Goal: Information Seeking & Learning: Learn about a topic

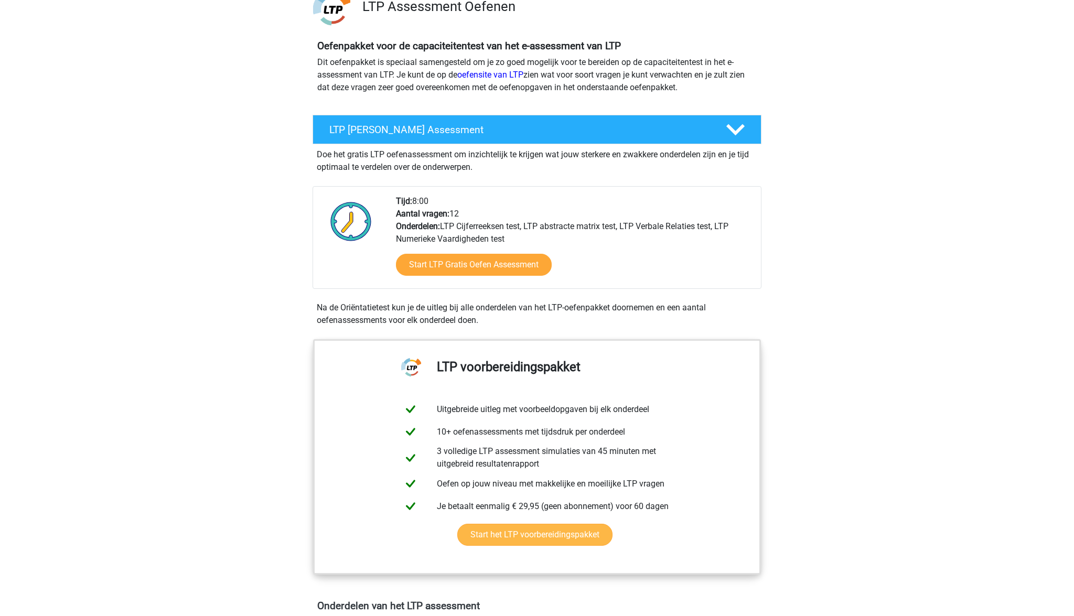
scroll to position [91, 0]
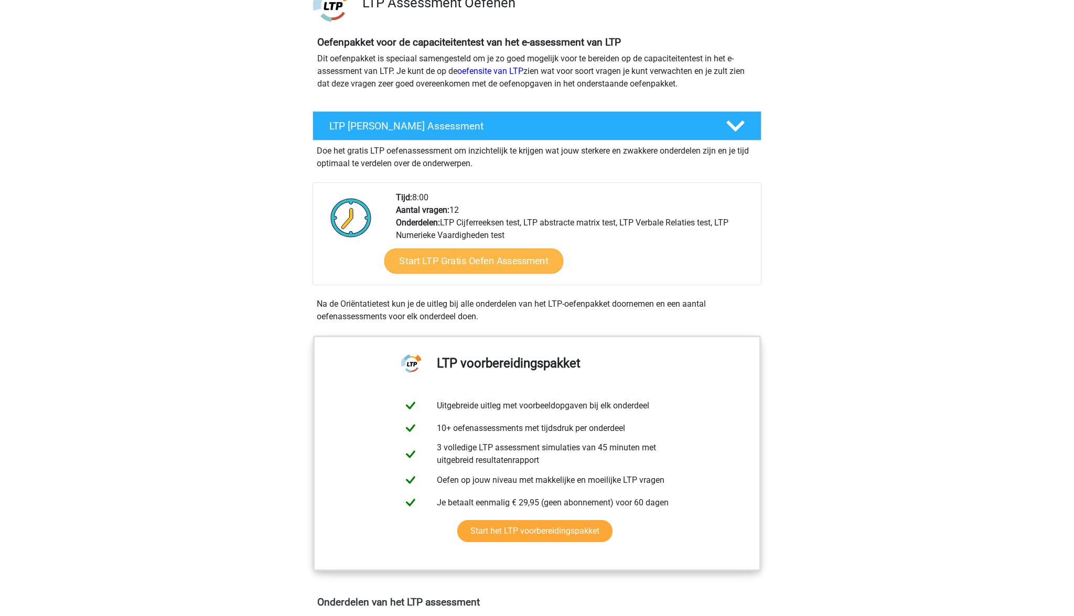
click at [465, 267] on link "Start LTP Gratis Oefen Assessment" at bounding box center [473, 260] width 179 height 25
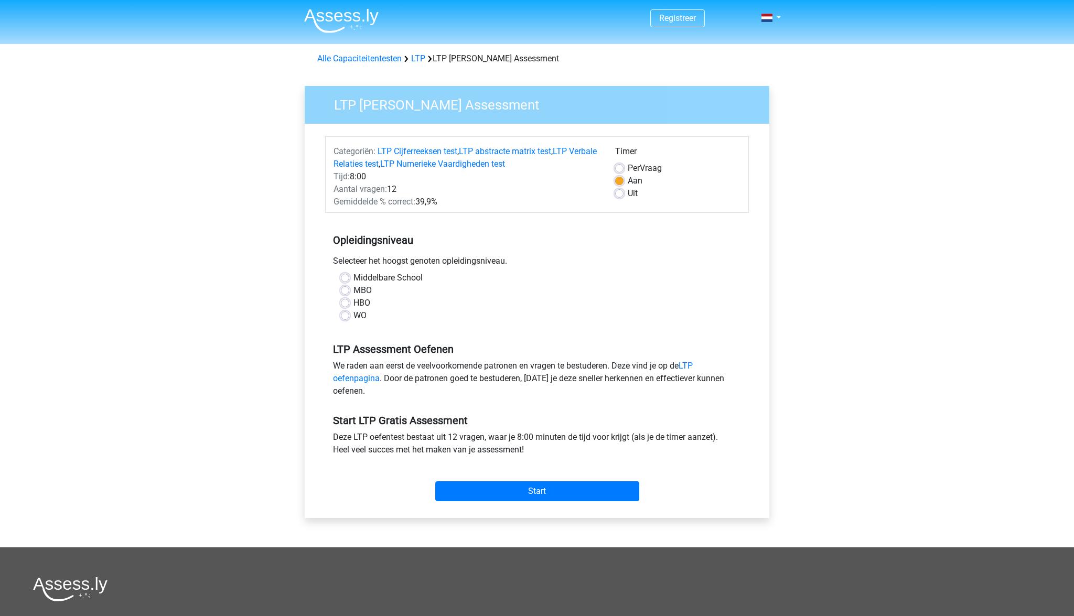
click at [354, 302] on label "HBO" at bounding box center [361, 303] width 17 height 13
click at [349, 302] on input "HBO" at bounding box center [345, 302] width 8 height 10
radio input "true"
click at [360, 380] on link "LTP oefenpagina" at bounding box center [513, 372] width 360 height 23
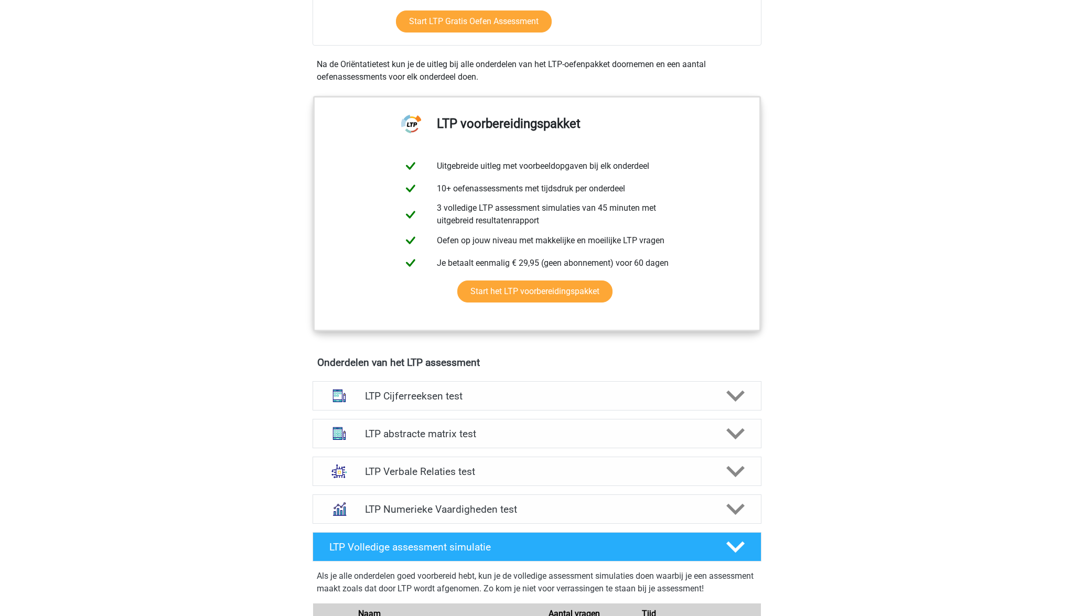
scroll to position [332, 0]
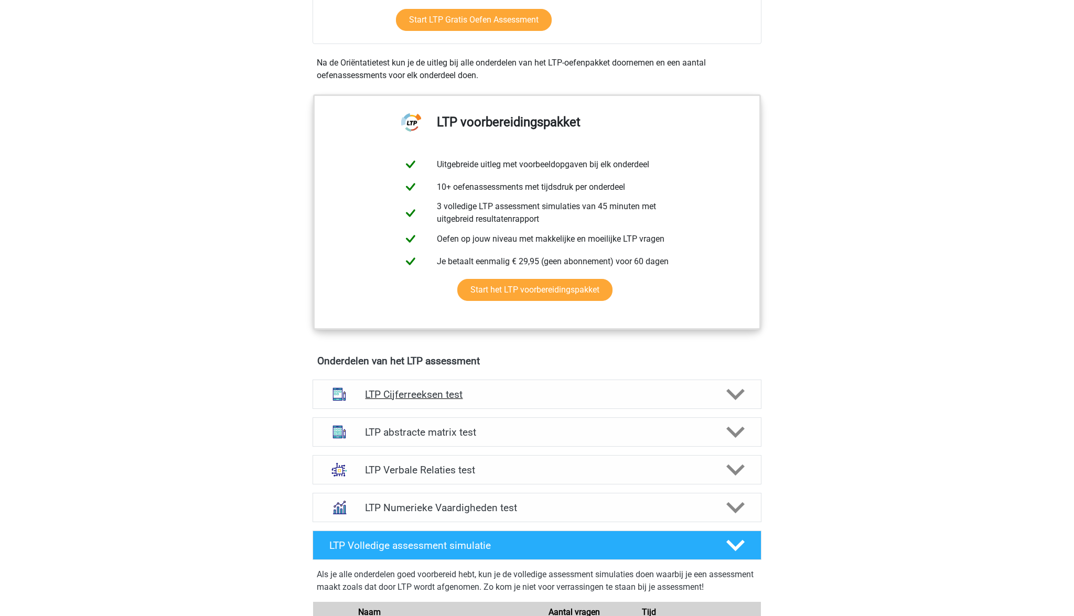
click at [459, 397] on h4 "LTP Cijferreeksen test" at bounding box center [536, 394] width 343 height 12
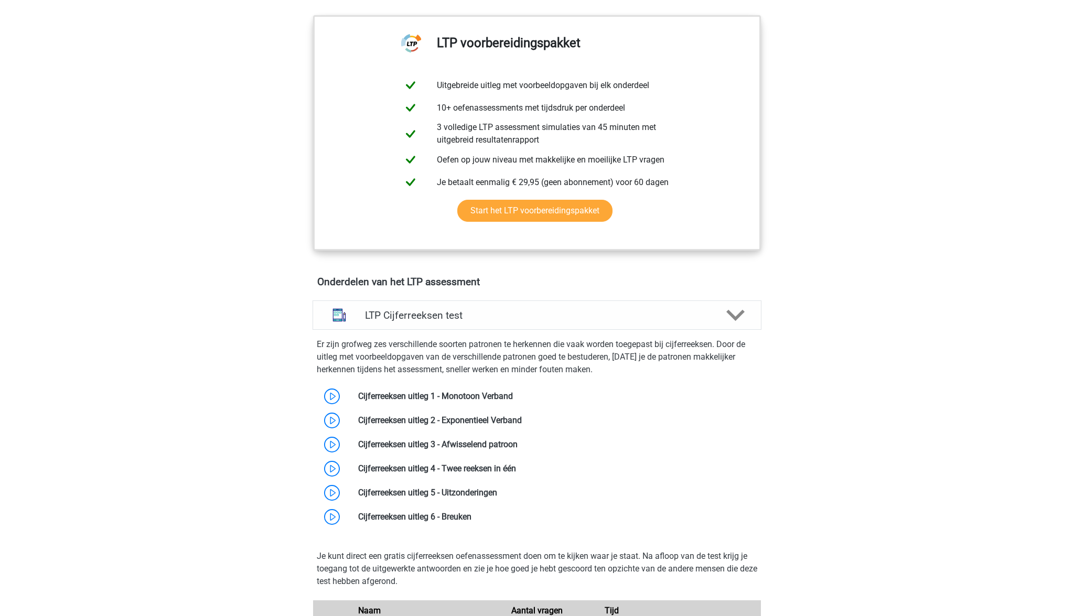
scroll to position [417, 0]
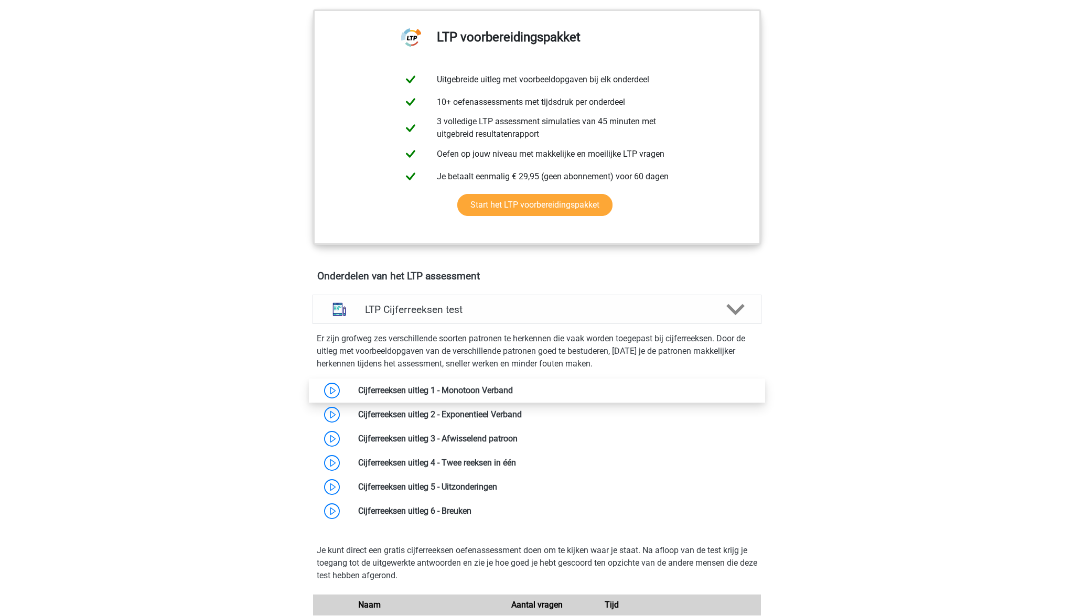
click at [513, 388] on link at bounding box center [513, 390] width 0 height 10
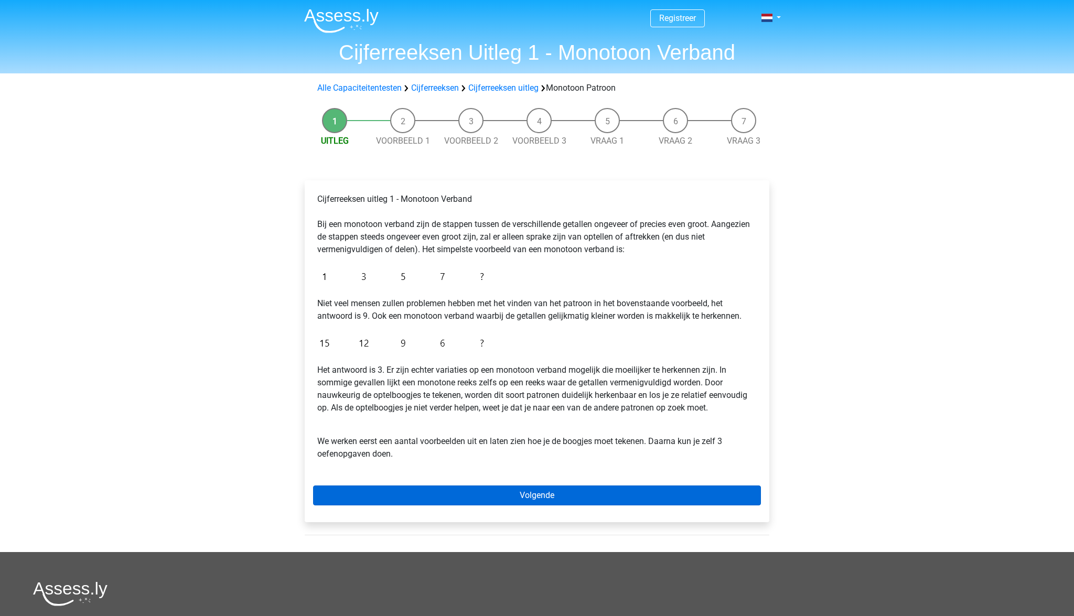
click at [516, 498] on link "Volgende" at bounding box center [537, 495] width 448 height 20
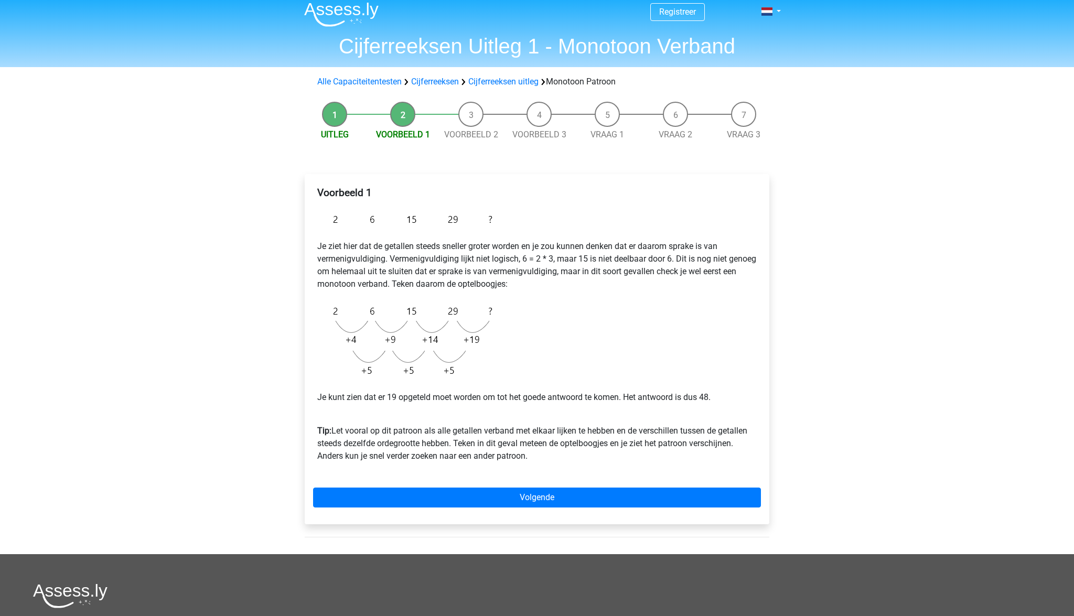
scroll to position [12, 0]
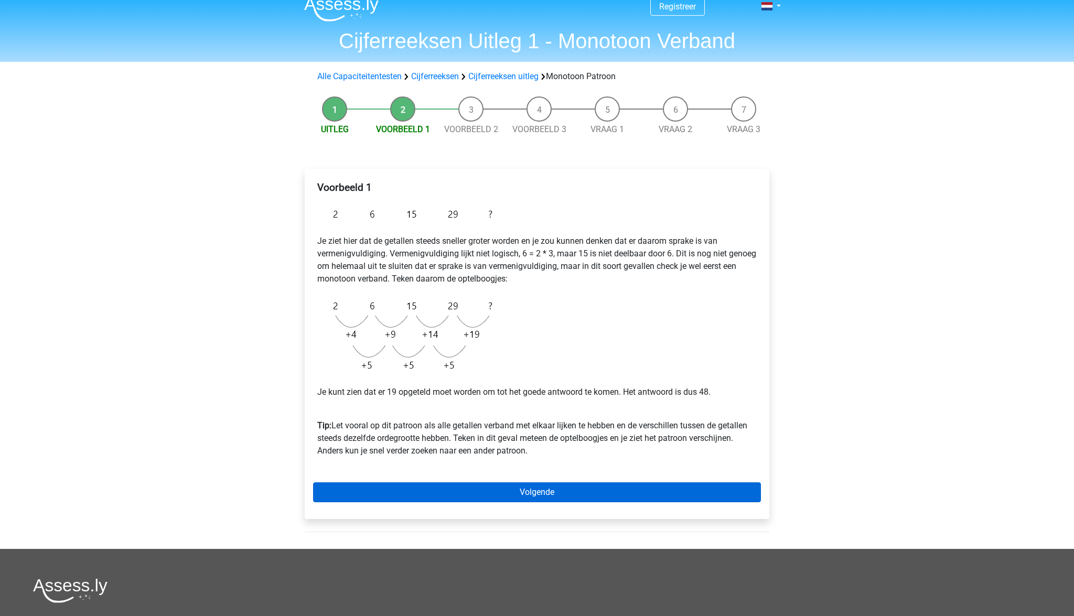
click at [517, 497] on link "Volgende" at bounding box center [537, 492] width 448 height 20
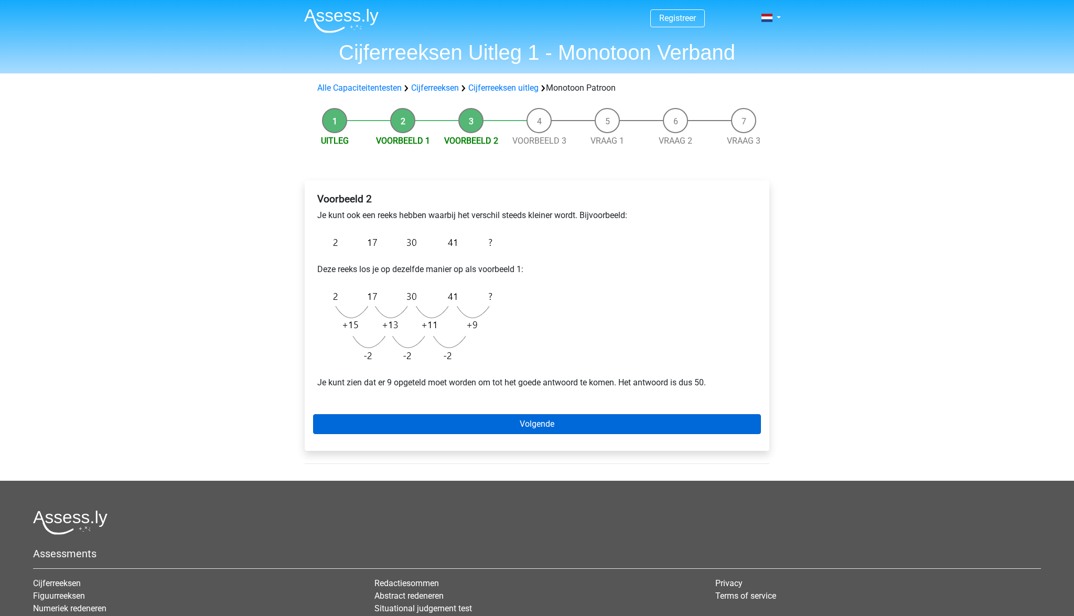
click at [514, 419] on link "Volgende" at bounding box center [537, 424] width 448 height 20
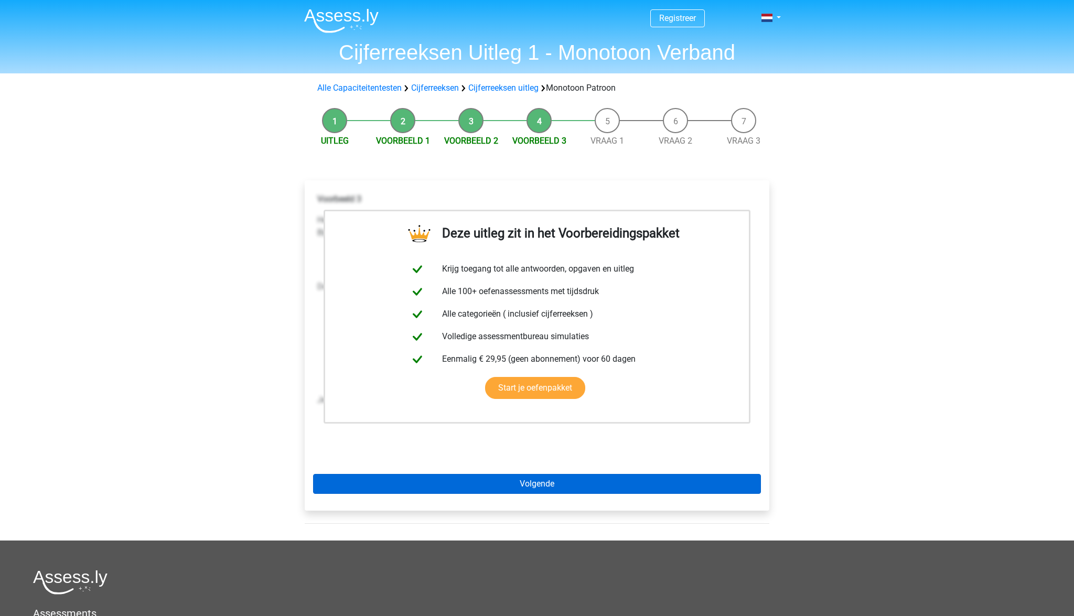
click at [532, 483] on link "Volgende" at bounding box center [537, 484] width 448 height 20
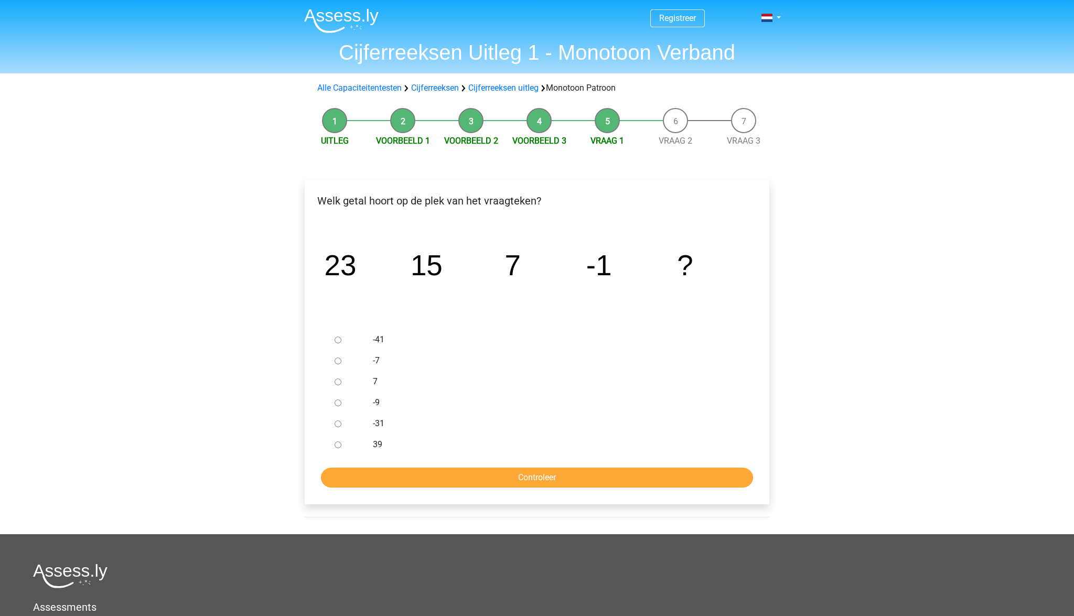
click at [363, 403] on div at bounding box center [347, 402] width 35 height 21
click at [334, 410] on div at bounding box center [347, 402] width 35 height 21
click at [343, 402] on div at bounding box center [347, 402] width 35 height 21
click at [339, 401] on input "-9" at bounding box center [337, 402] width 7 height 7
radio input "true"
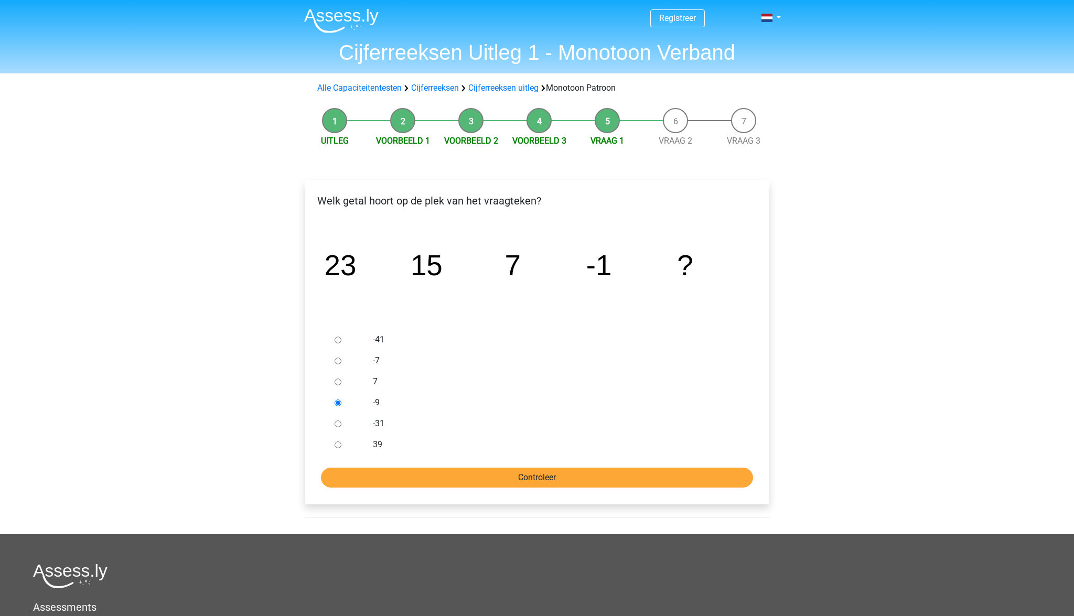
click at [481, 477] on input "Controleer" at bounding box center [537, 478] width 432 height 20
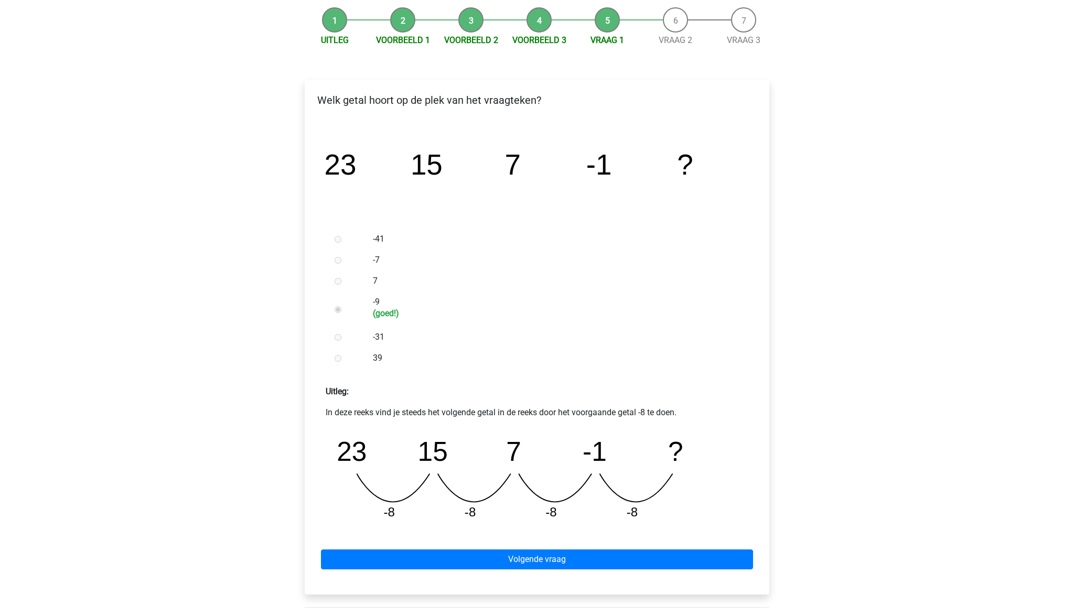
scroll to position [100, 0]
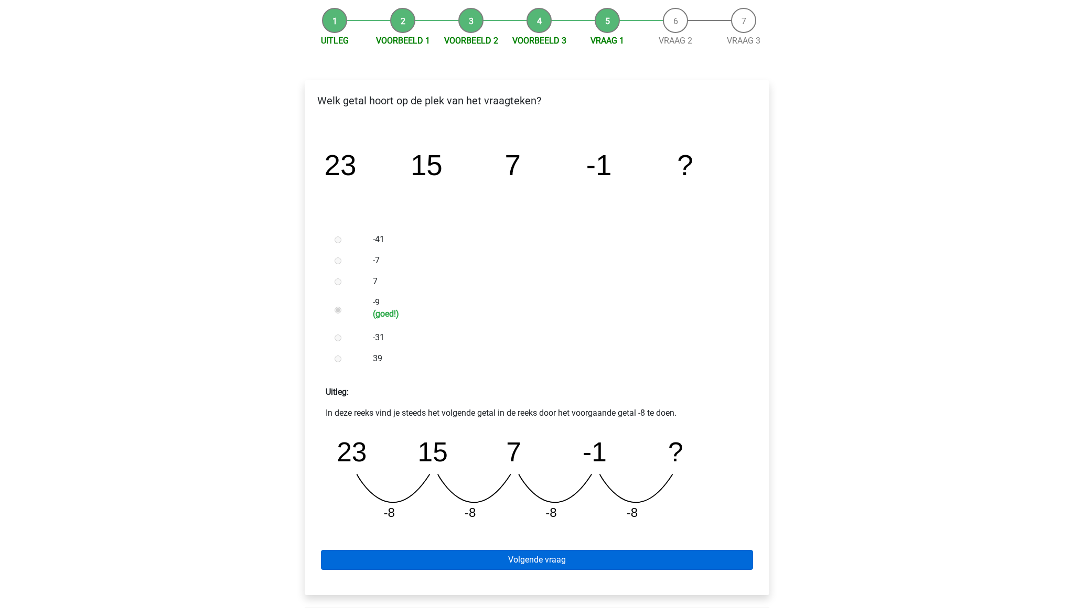
click at [514, 562] on link "Volgende vraag" at bounding box center [537, 560] width 432 height 20
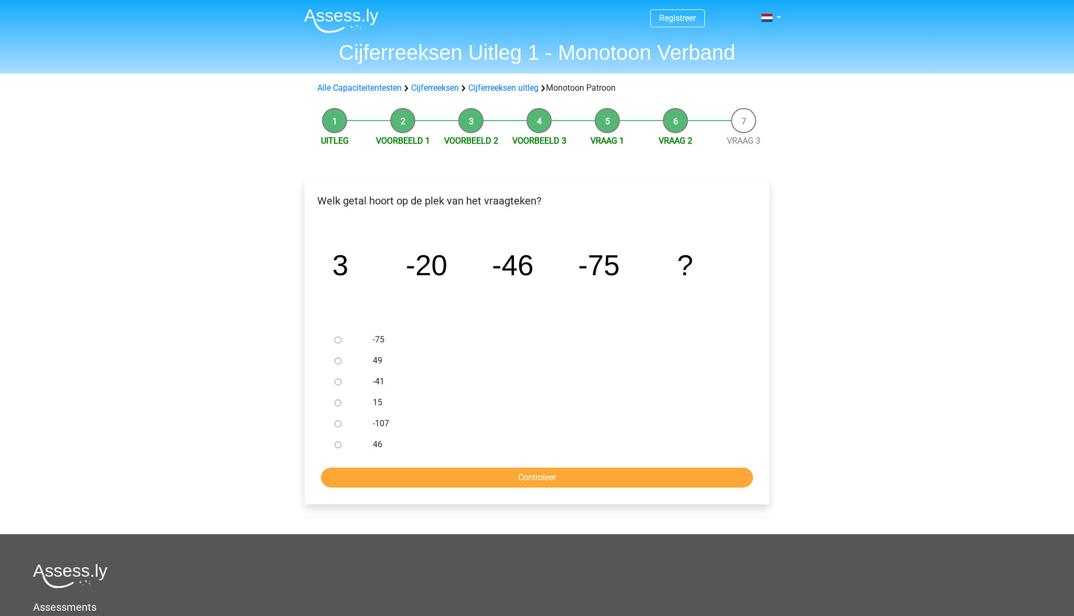
click at [378, 421] on label "-107" at bounding box center [554, 423] width 363 height 13
click at [341, 421] on input "-107" at bounding box center [337, 423] width 7 height 7
radio input "true"
click at [462, 482] on input "Controleer" at bounding box center [537, 478] width 432 height 20
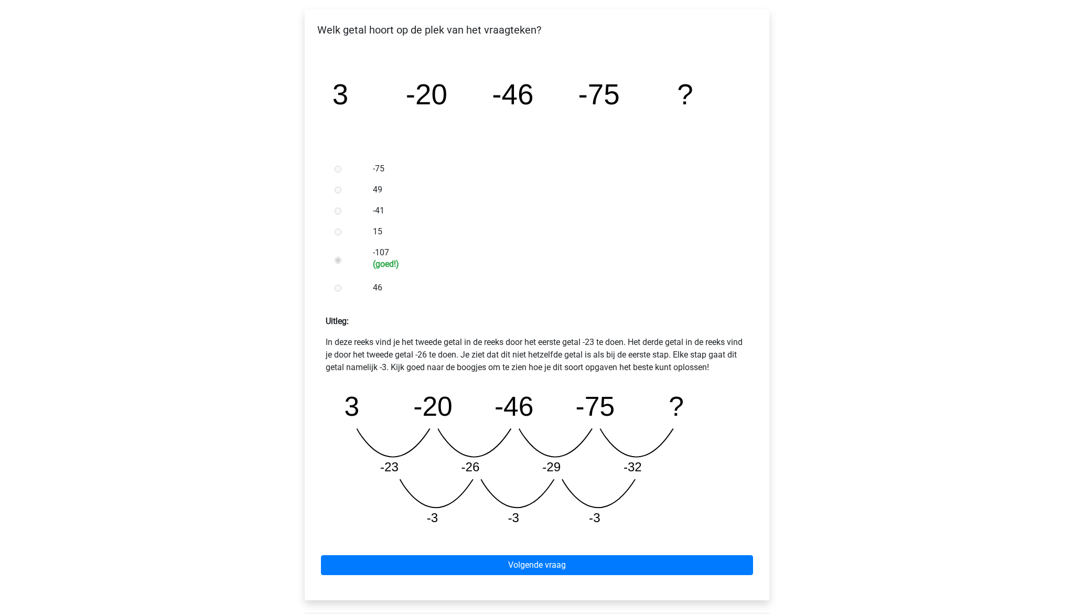
scroll to position [173, 0]
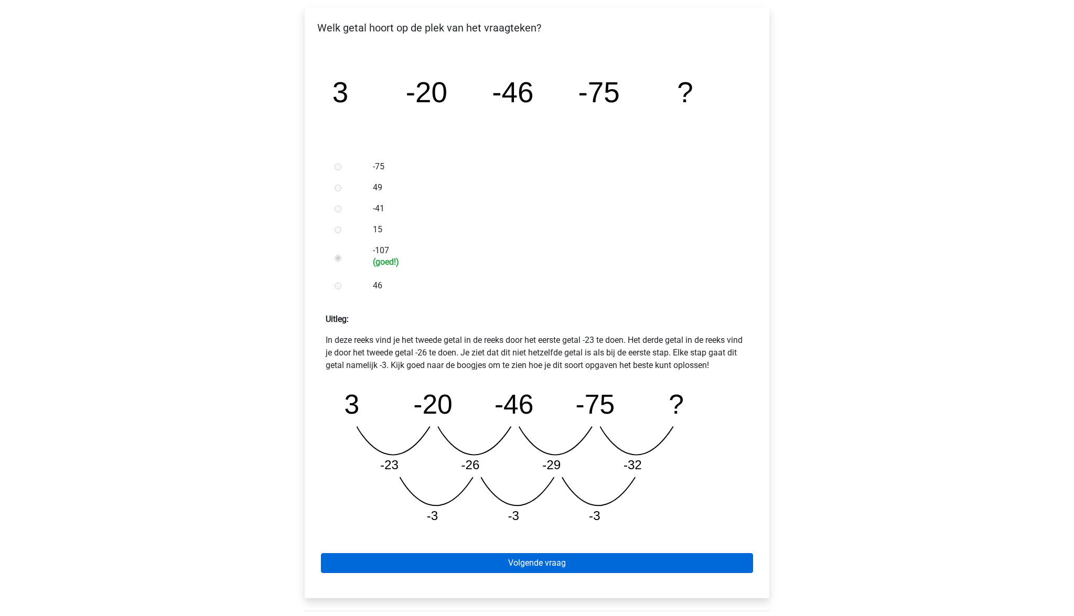
click at [517, 567] on link "Volgende vraag" at bounding box center [537, 563] width 432 height 20
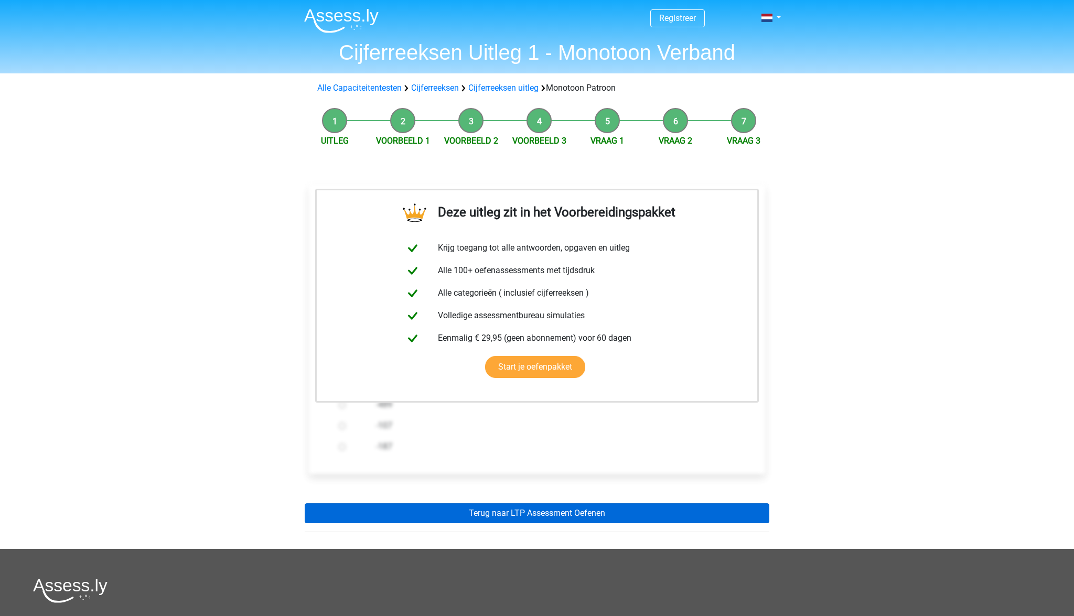
click at [520, 518] on link "Terug naar LTP Assessment Oefenen" at bounding box center [537, 513] width 464 height 20
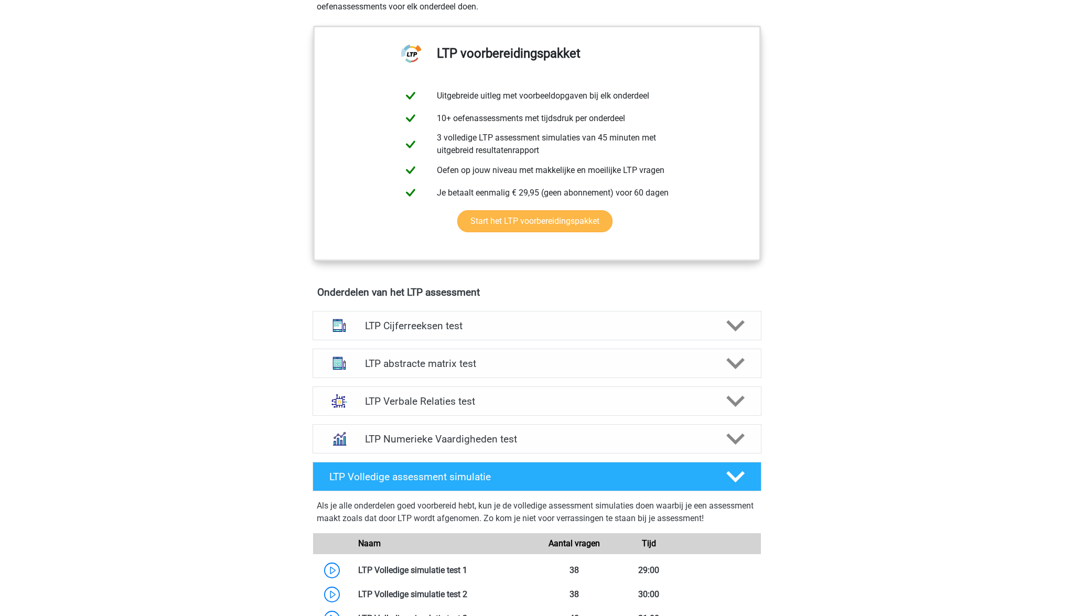
scroll to position [403, 0]
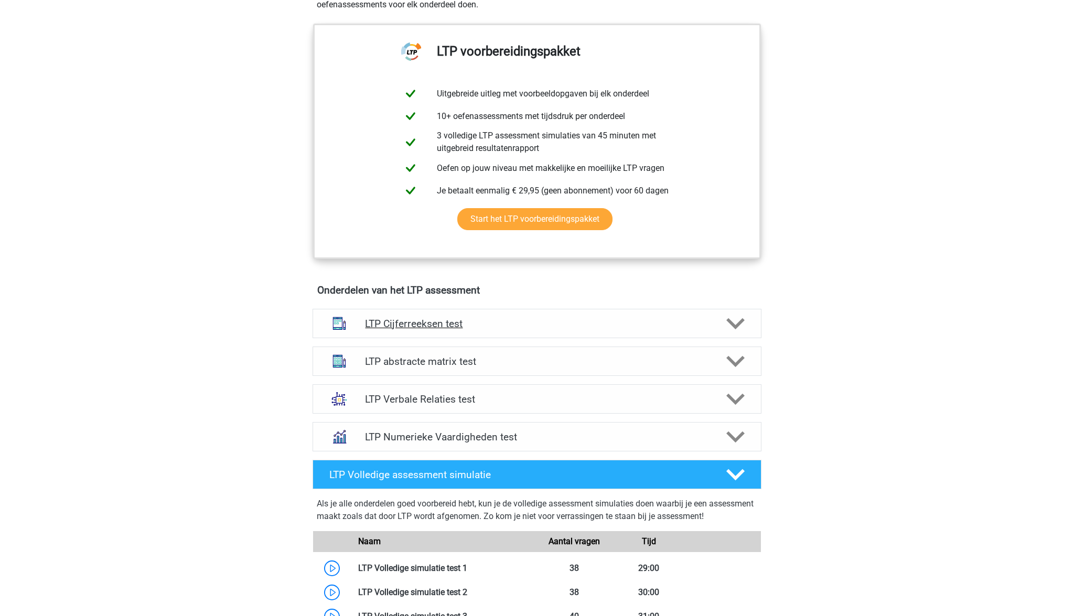
click at [421, 320] on h4 "LTP Cijferreeksen test" at bounding box center [536, 324] width 343 height 12
